Goal: Find specific page/section: Find specific page/section

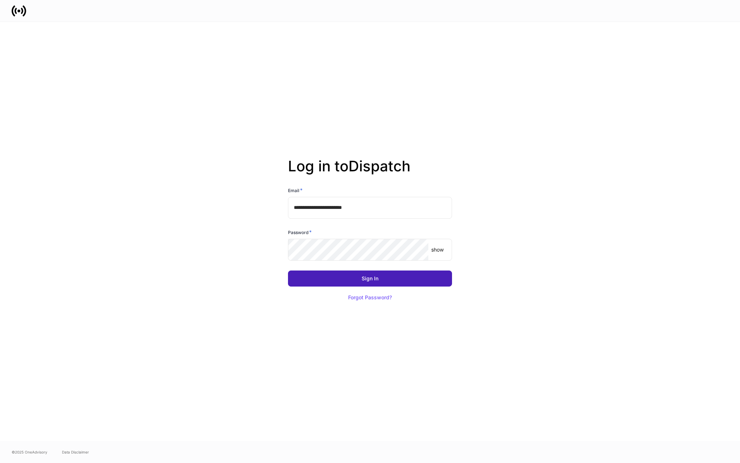
click at [362, 283] on button "Sign In" at bounding box center [370, 278] width 164 height 16
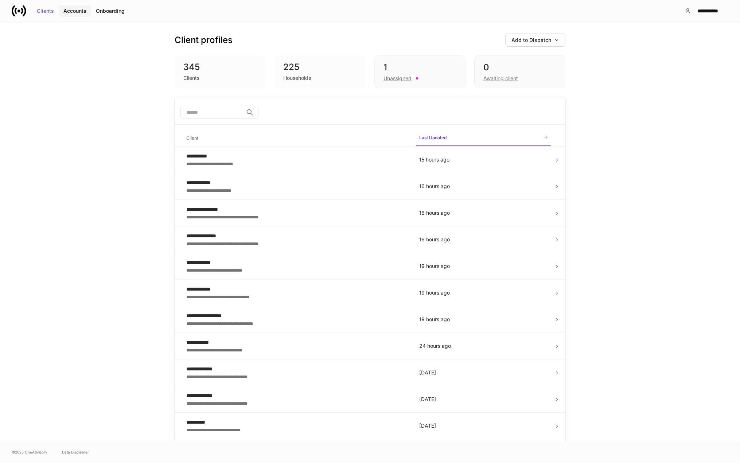
click at [81, 11] on div "Accounts" at bounding box center [74, 10] width 23 height 5
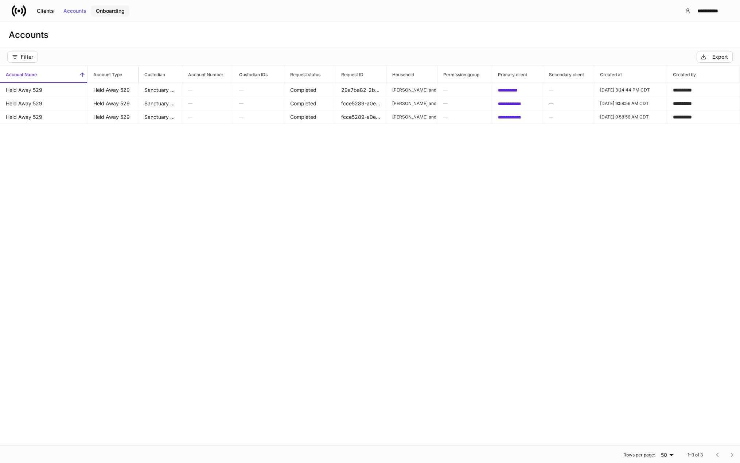
click at [111, 8] on div "Onboarding" at bounding box center [110, 10] width 29 height 5
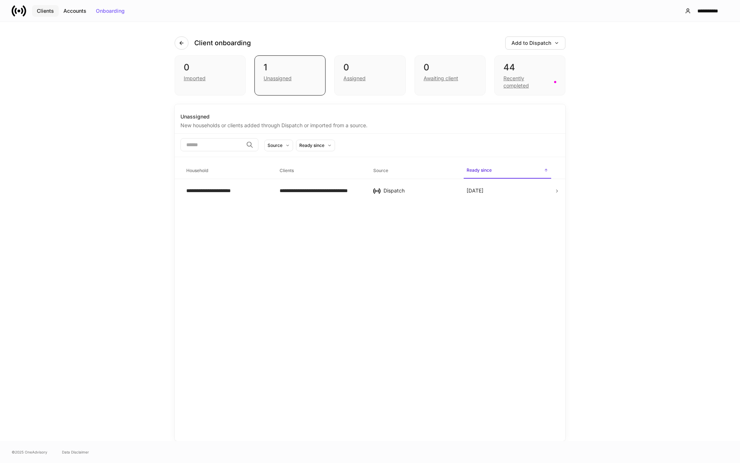
click at [43, 13] on div "Clients" at bounding box center [45, 10] width 17 height 5
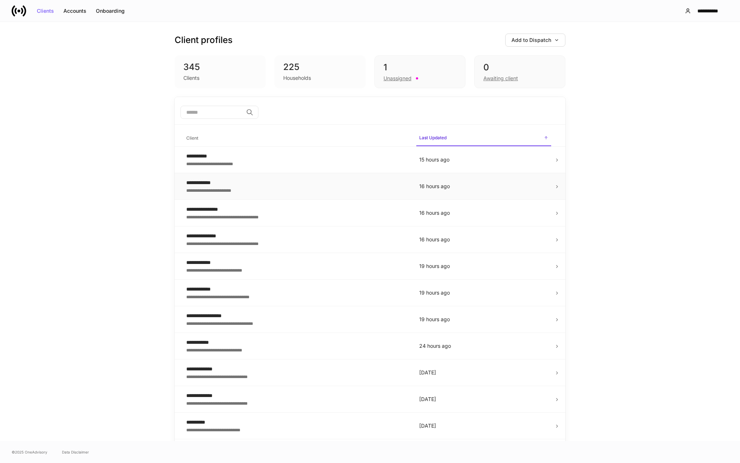
click at [227, 190] on div "**********" at bounding box center [296, 189] width 221 height 7
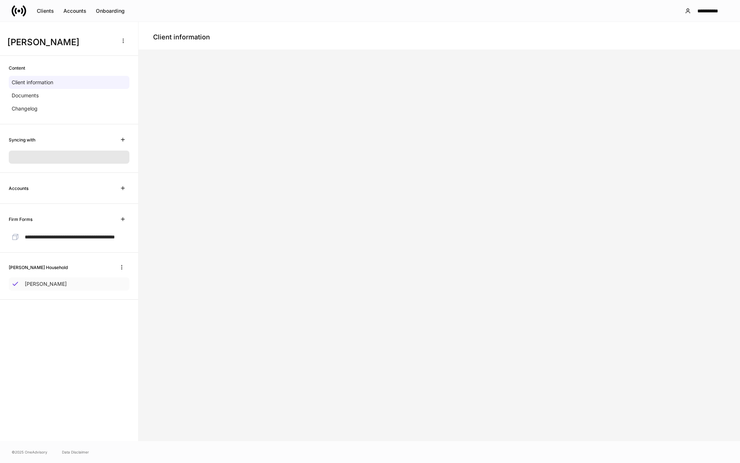
click at [34, 287] on p "Noah Jarnagin" at bounding box center [46, 283] width 42 height 7
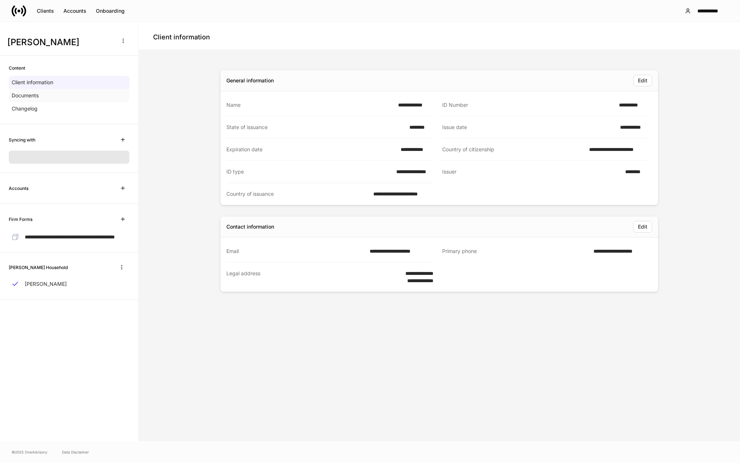
drag, startPoint x: 49, startPoint y: 91, endPoint x: 52, endPoint y: 94, distance: 4.7
click at [49, 91] on div "Documents" at bounding box center [69, 95] width 121 height 13
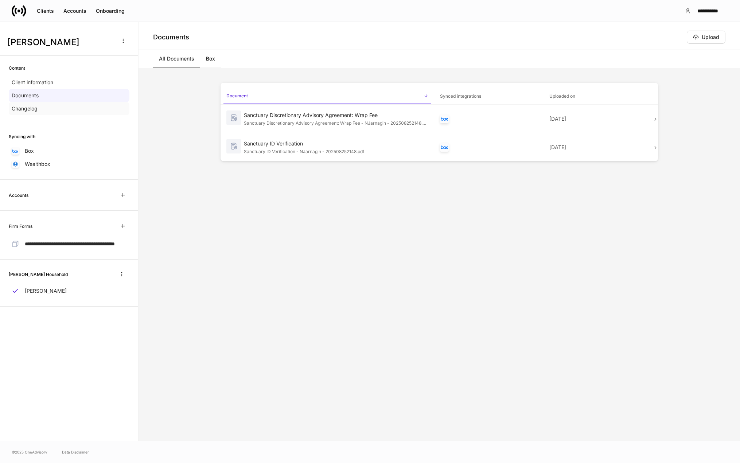
click at [84, 111] on div "Changelog" at bounding box center [69, 108] width 121 height 13
